Goal: Browse casually

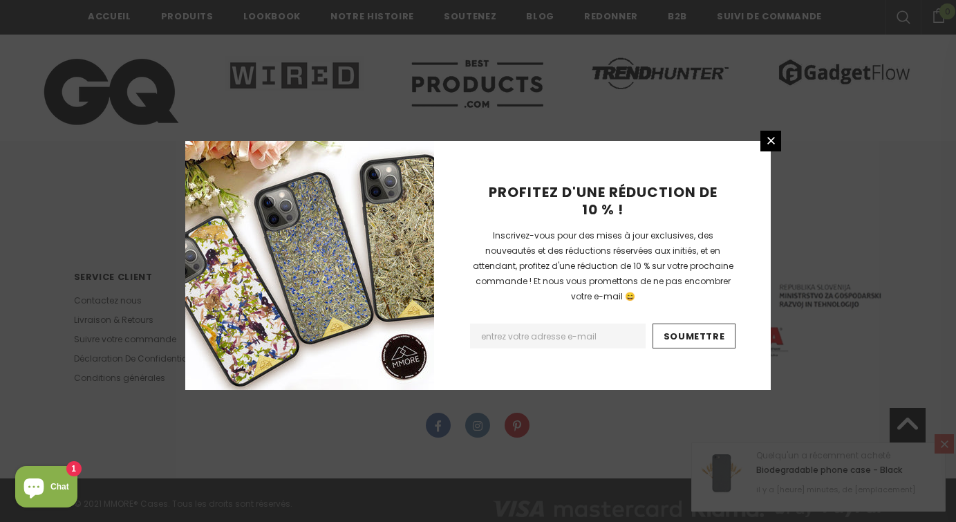
scroll to position [2333, 0]
